Goal: Check status: Check status

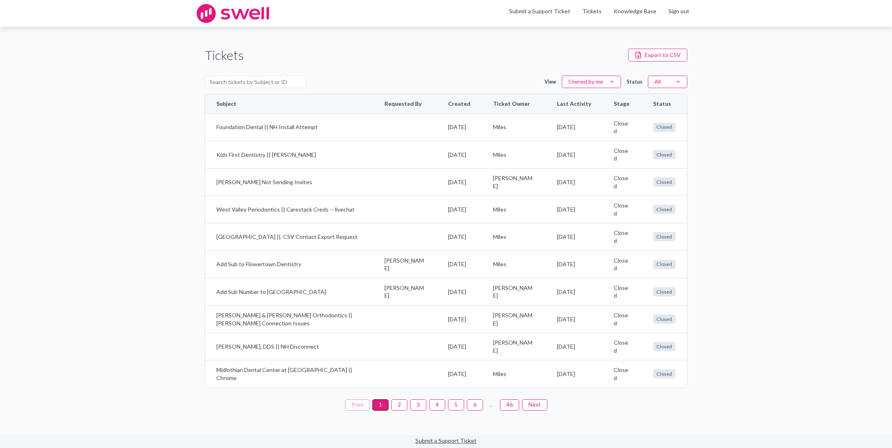
click at [401, 405] on button "2" at bounding box center [399, 404] width 16 height 11
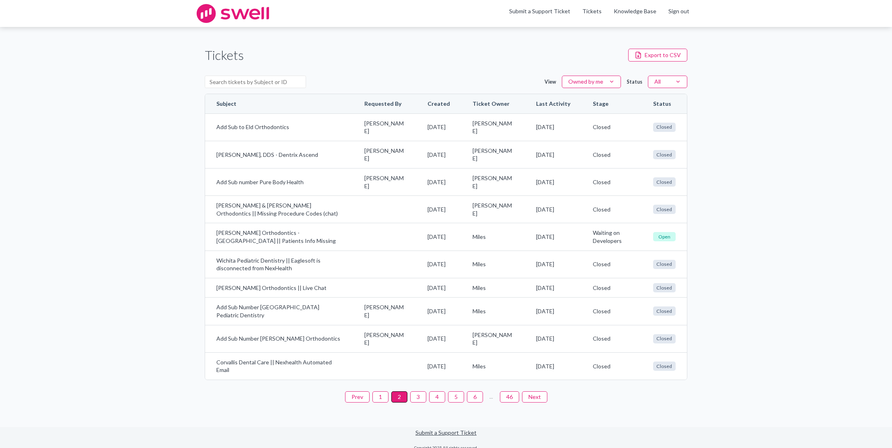
click at [417, 403] on button "3" at bounding box center [418, 396] width 16 height 11
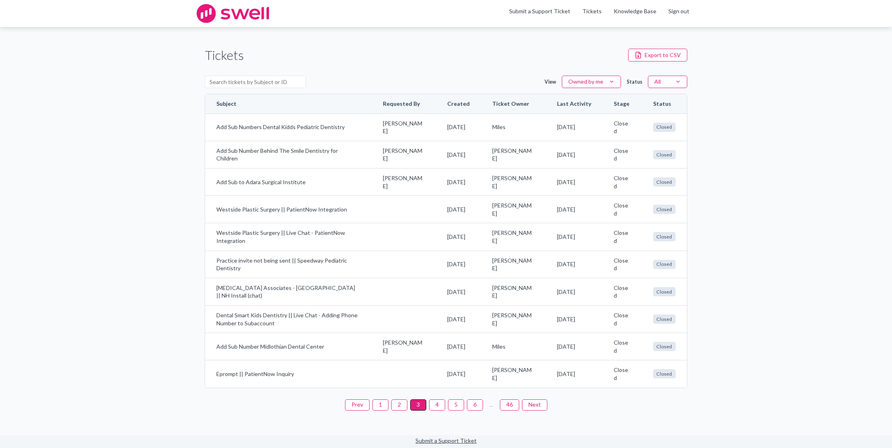
click at [438, 405] on button "4" at bounding box center [437, 404] width 16 height 11
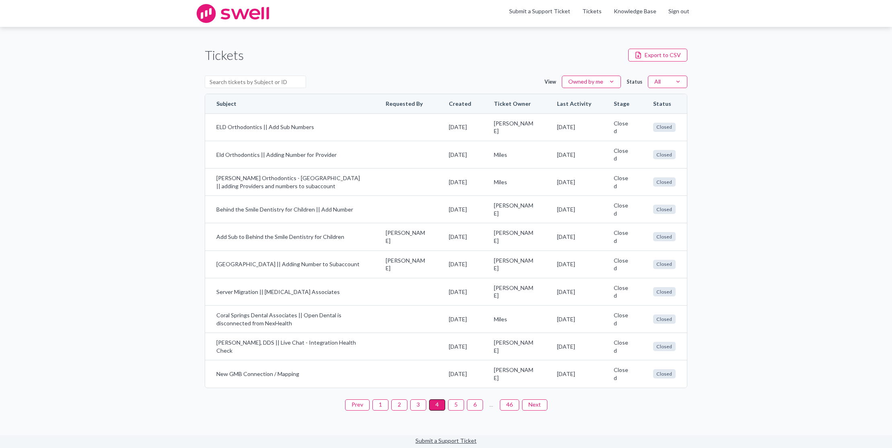
click at [454, 406] on button "5" at bounding box center [456, 404] width 16 height 11
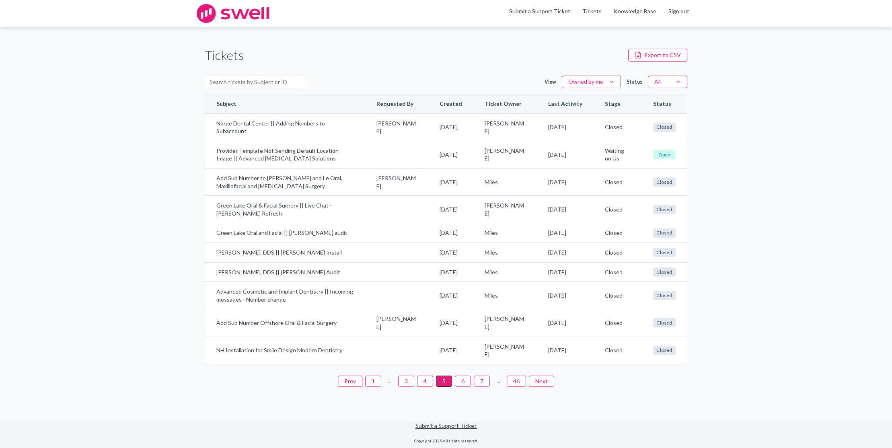
click at [460, 387] on button "6" at bounding box center [463, 381] width 16 height 11
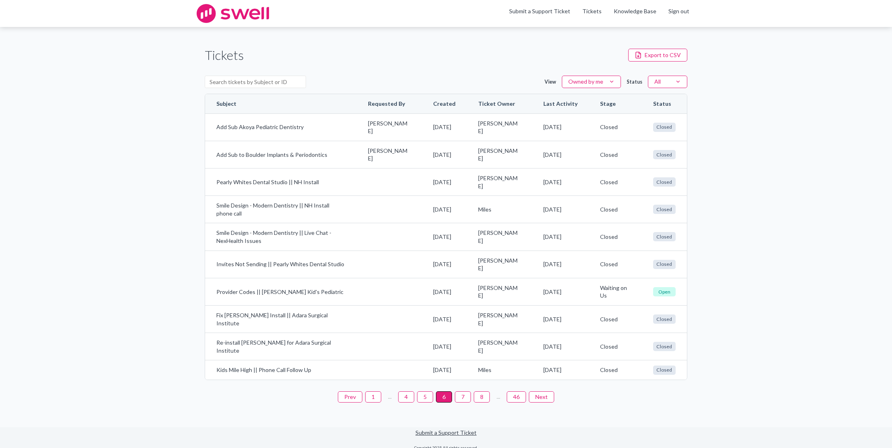
click at [370, 392] on button "1" at bounding box center [373, 396] width 16 height 11
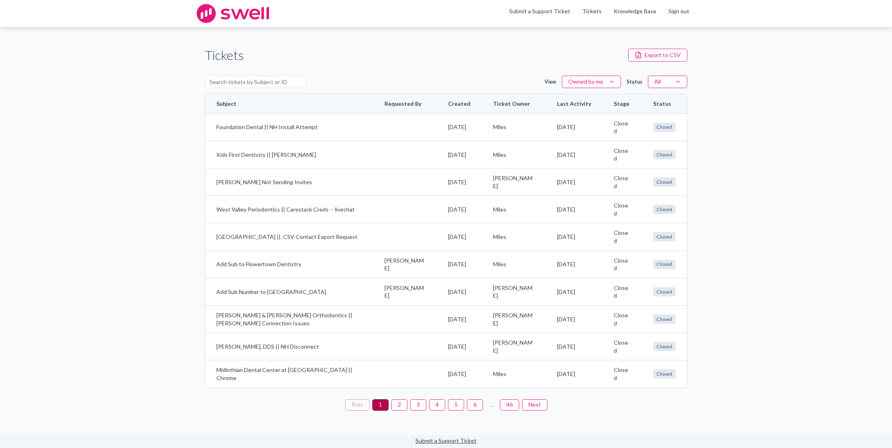
click at [380, 407] on button "1" at bounding box center [380, 404] width 16 height 11
click at [402, 407] on button "2" at bounding box center [399, 404] width 16 height 11
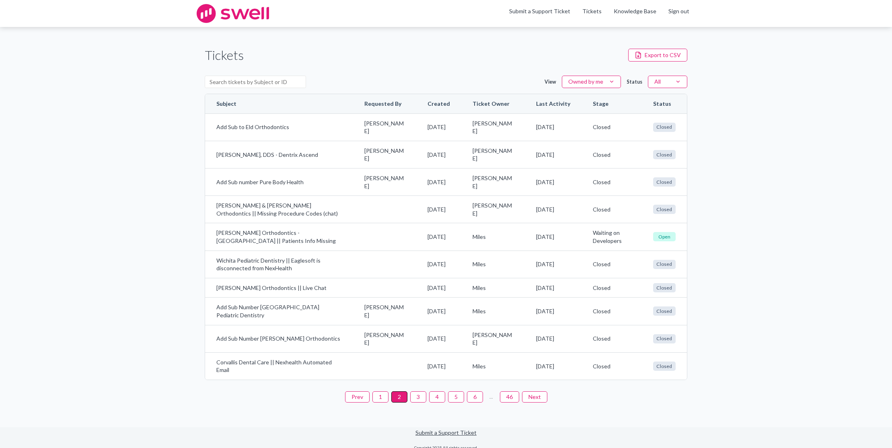
click at [375, 403] on button "1" at bounding box center [380, 396] width 16 height 11
